Goal: Information Seeking & Learning: Learn about a topic

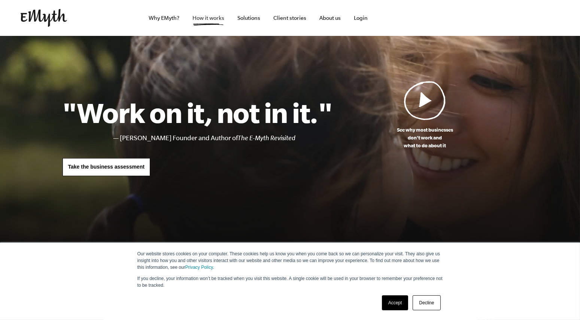
click at [214, 17] on link "How it works" at bounding box center [208, 18] width 44 height 36
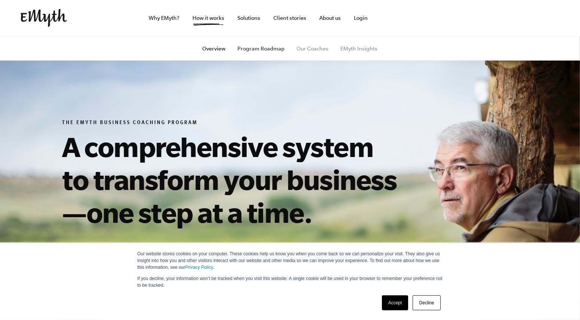
click at [260, 46] on link "Program Roadmap" at bounding box center [261, 49] width 47 height 6
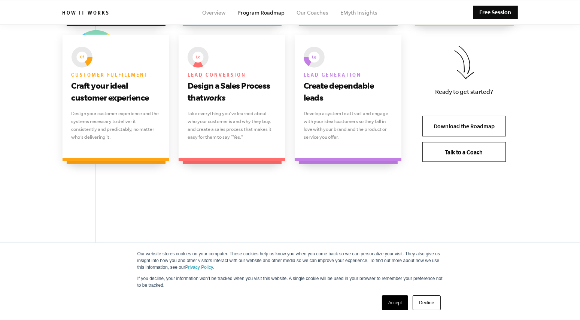
scroll to position [613, 0]
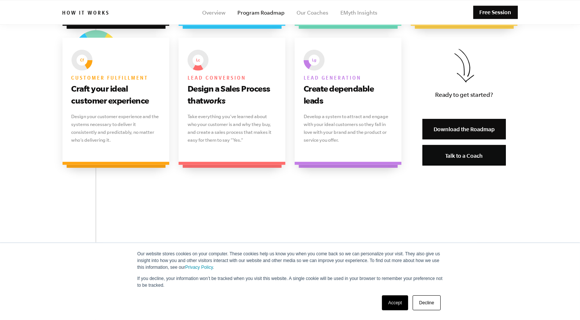
click at [445, 135] on link "Download the Roadmap" at bounding box center [463, 129] width 83 height 21
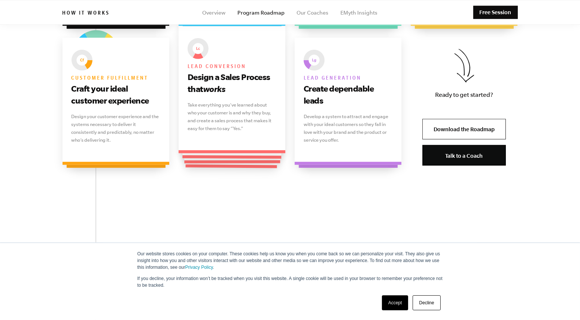
click at [192, 129] on p "Take everything you’ve learned about who your customer is and why they buy, and…" at bounding box center [231, 116] width 89 height 31
click at [222, 89] on icon "works" at bounding box center [214, 88] width 22 height 9
click at [210, 85] on icon "works" at bounding box center [214, 88] width 22 height 9
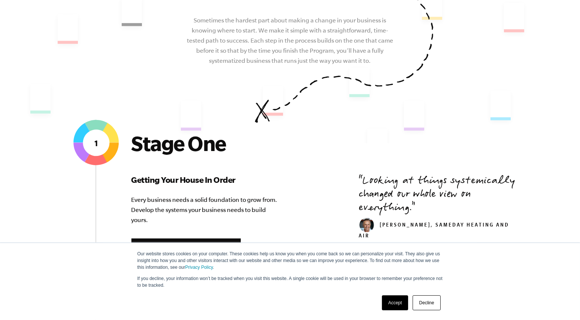
scroll to position [0, 0]
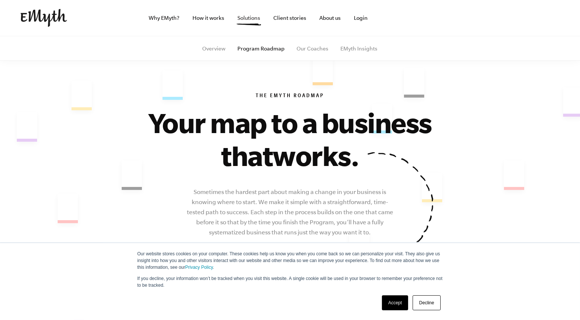
click at [248, 17] on link "Solutions" at bounding box center [248, 18] width 35 height 36
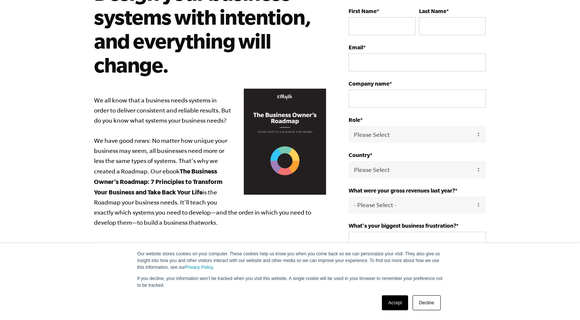
scroll to position [81, 0]
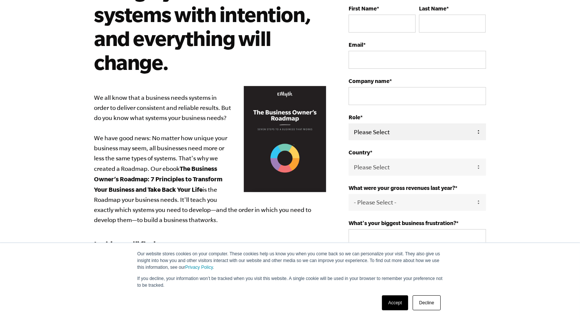
click at [381, 132] on select "Please Select Owner Partner / Co-Owner Executive Employee / Other" at bounding box center [416, 131] width 137 height 17
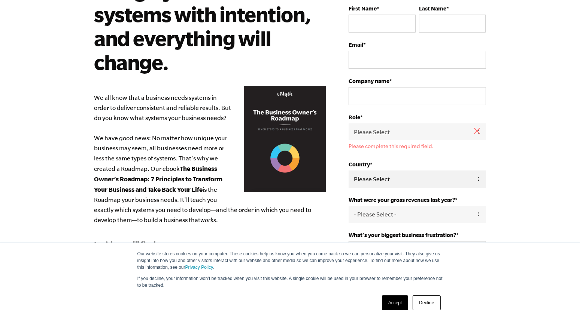
click at [384, 171] on select "Please Select United States Afghanistan Åland Islands Albania Algeria American …" at bounding box center [416, 179] width 137 height 17
select select "Nigeria"
click at [348, 171] on select "Please Select United States Afghanistan Åland Islands Albania Algeria American …" at bounding box center [416, 179] width 137 height 17
click at [369, 126] on select "Please Select Owner Partner / Co-Owner Executive Employee / Other" at bounding box center [416, 131] width 137 height 17
select select "Owner"
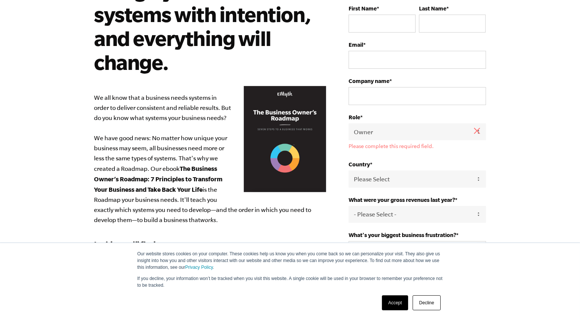
click at [348, 123] on select "Please Select Owner Partner / Co-Owner Executive Employee / Other" at bounding box center [416, 131] width 137 height 17
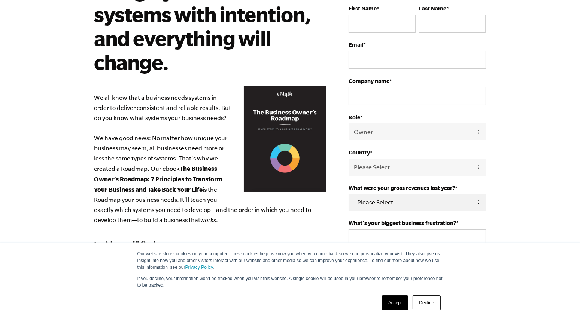
click at [362, 195] on select "- Please Select - 0-75K 76-150K 151-275K 276-500K 501-750K 751-1M 1-2.5M 2.5-5M…" at bounding box center [416, 202] width 137 height 17
select select "0-75K"
click at [348, 194] on select "- Please Select - 0-75K 76-150K 151-275K 276-500K 501-750K 751-1M 1-2.5M 2.5-5M…" at bounding box center [416, 202] width 137 height 17
click at [366, 240] on textarea "What's your biggest business frustration? *" at bounding box center [416, 241] width 137 height 25
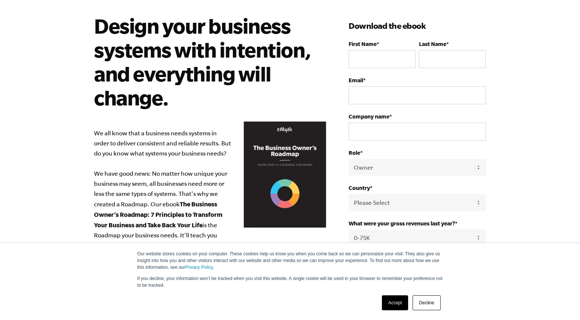
scroll to position [0, 0]
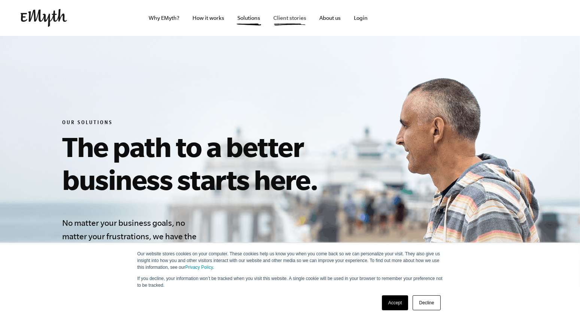
click at [294, 20] on link "Client stories" at bounding box center [289, 18] width 45 height 36
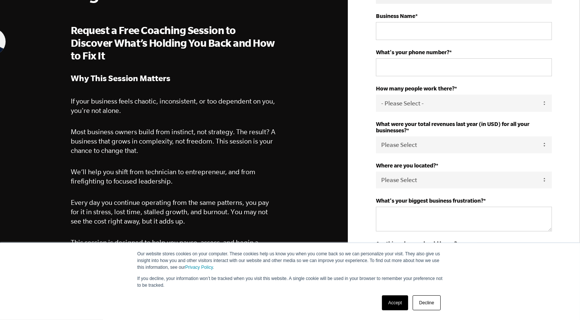
scroll to position [153, 0]
click at [430, 143] on select "Please Select 0-75K 76-150K 151-275K 276-500K 501-750K 751-1M 1-2.5M 2.5-5M 5-1…" at bounding box center [464, 145] width 176 height 17
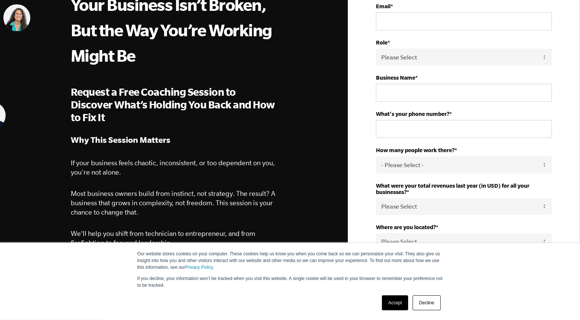
scroll to position [0, 0]
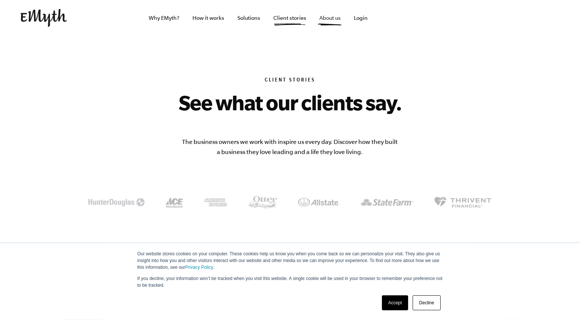
click at [324, 17] on link "About us" at bounding box center [329, 18] width 33 height 36
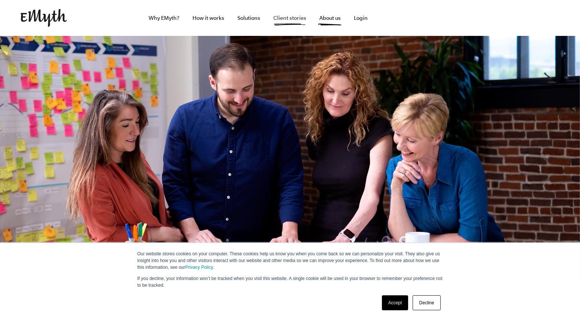
click at [290, 14] on link "Client stories" at bounding box center [289, 18] width 45 height 36
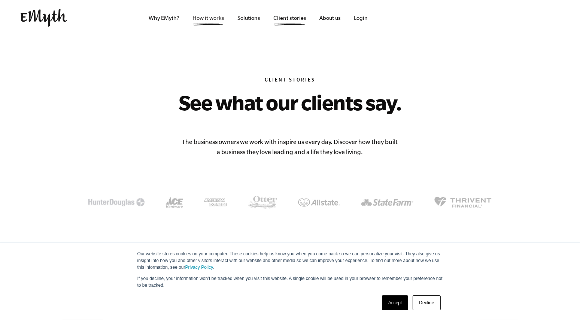
click at [214, 18] on link "How it works" at bounding box center [208, 18] width 44 height 36
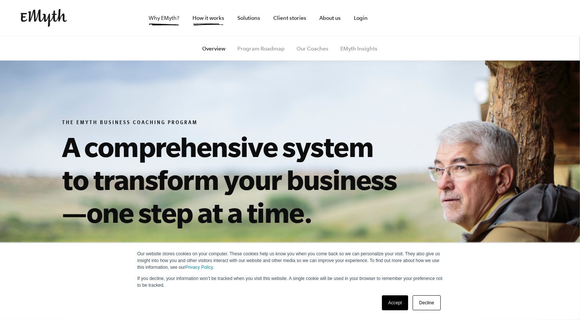
click at [176, 18] on link "Why EMyth?" at bounding box center [164, 18] width 43 height 36
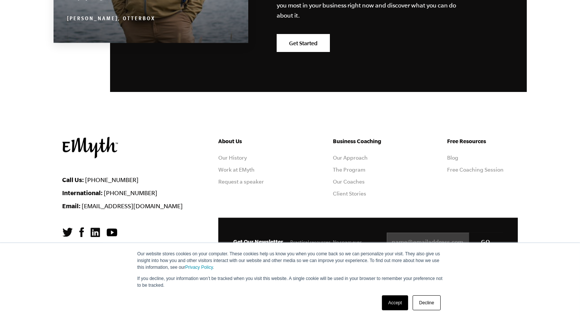
scroll to position [2374, 0]
